Goal: Find specific page/section: Locate a particular part of the current website

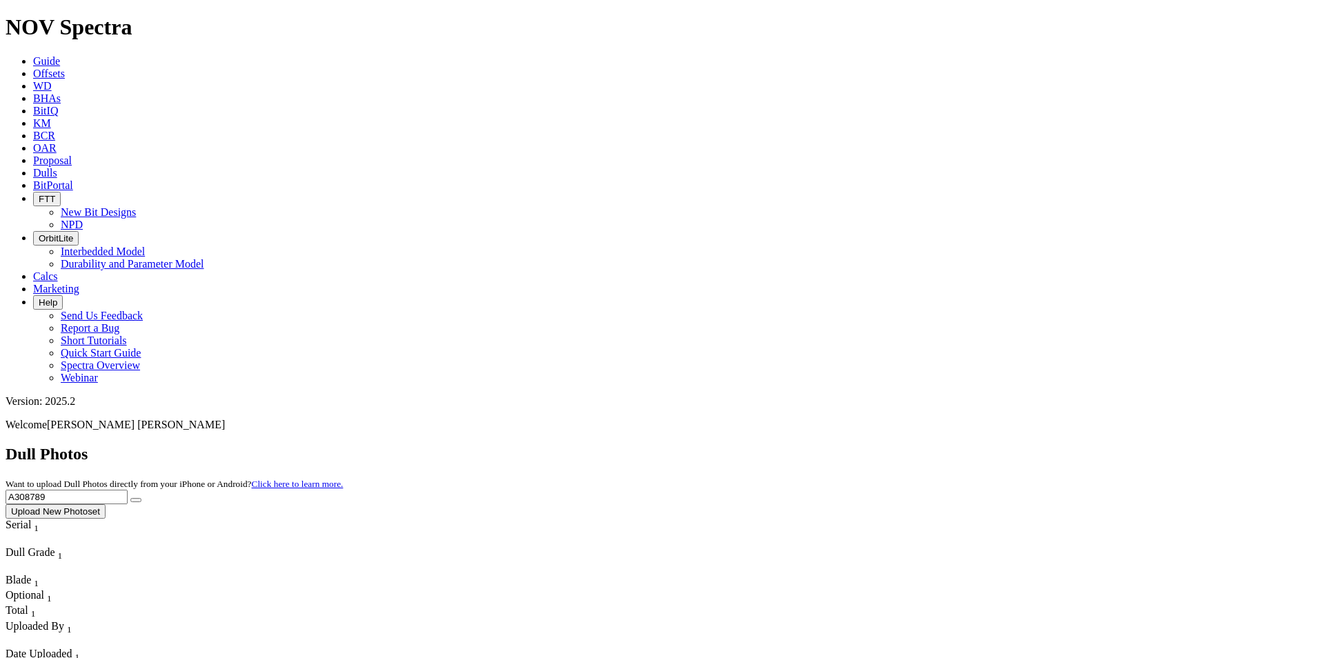
drag, startPoint x: 1032, startPoint y: 68, endPoint x: 933, endPoint y: 65, distance: 98.7
click at [933, 445] on div "Dull Photos Want to upload Dull Photos directly from your iPhone or Android? Cl…" at bounding box center [660, 482] width 1308 height 74
paste input "text"
type input "a"
type input "A313981"
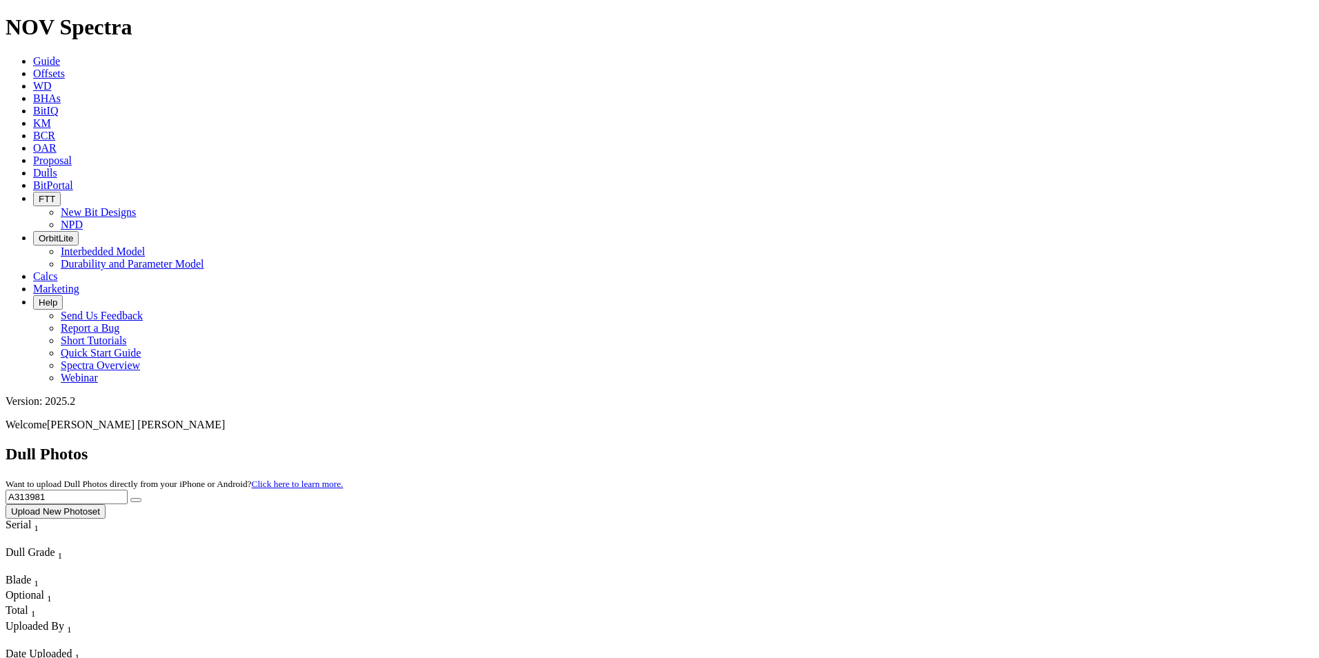
click at [141, 498] on button "submit" at bounding box center [135, 500] width 11 height 4
